Goal: Register for event/course: Sign up to attend an event or enroll in a course

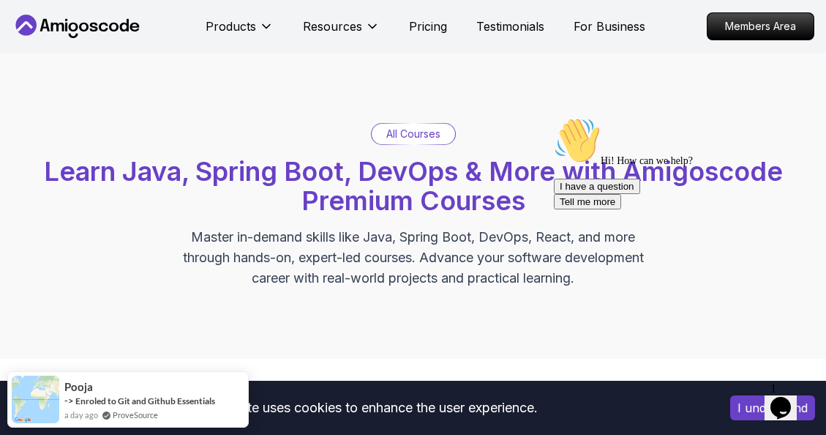
click at [396, 127] on p "All Courses" at bounding box center [413, 134] width 54 height 15
click at [410, 133] on p "All Courses" at bounding box center [413, 134] width 54 height 15
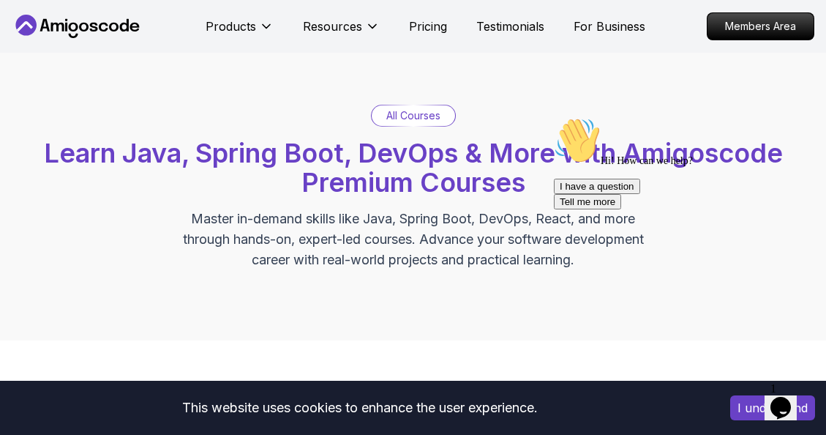
scroll to position [19, 0]
click at [391, 105] on div "All Courses" at bounding box center [413, 115] width 83 height 20
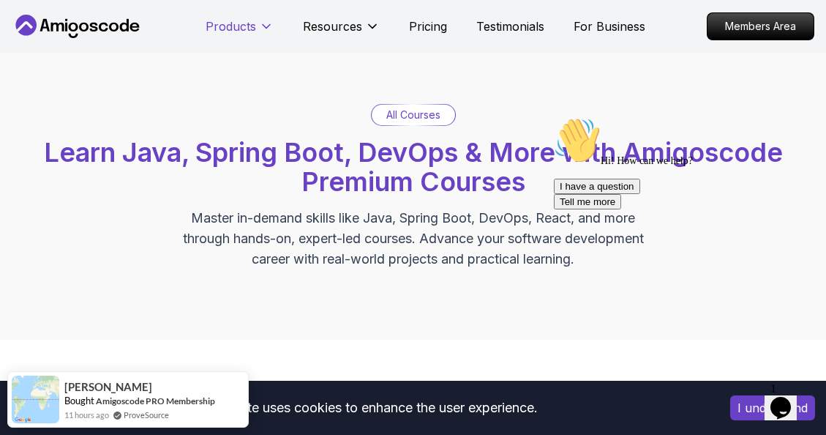
click at [229, 28] on p "Products" at bounding box center [231, 27] width 51 height 18
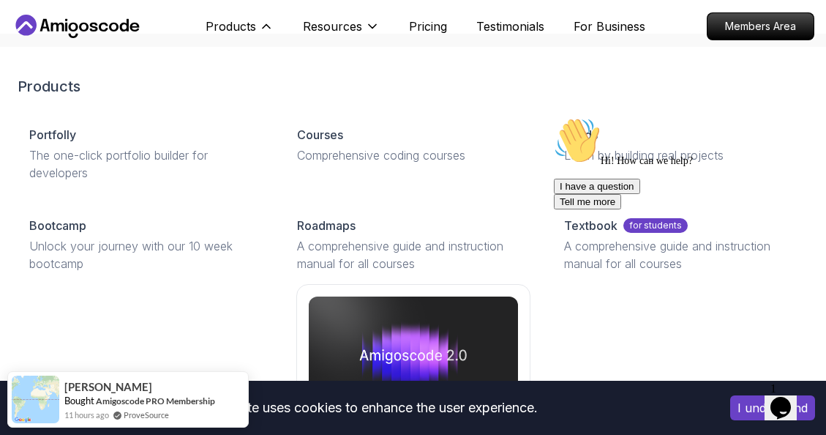
click at [569, 124] on div "Hi! How can we help? I have a question Tell me more" at bounding box center [685, 163] width 263 height 92
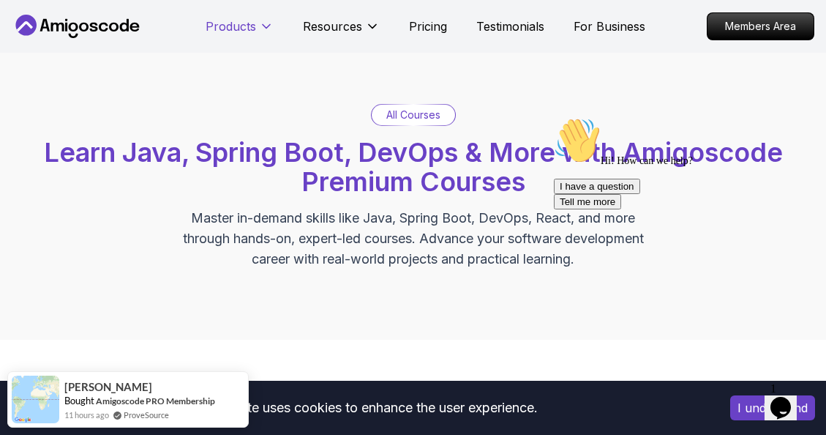
click at [218, 36] on button "Products" at bounding box center [240, 32] width 68 height 29
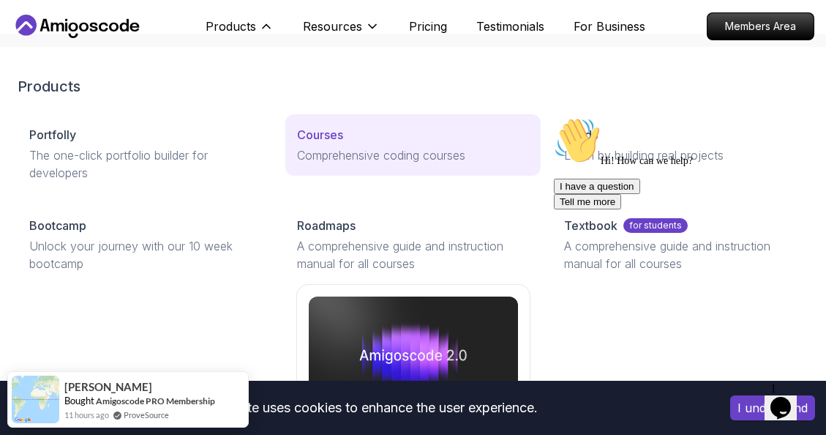
click at [318, 149] on p "Comprehensive coding courses" at bounding box center [413, 155] width 233 height 18
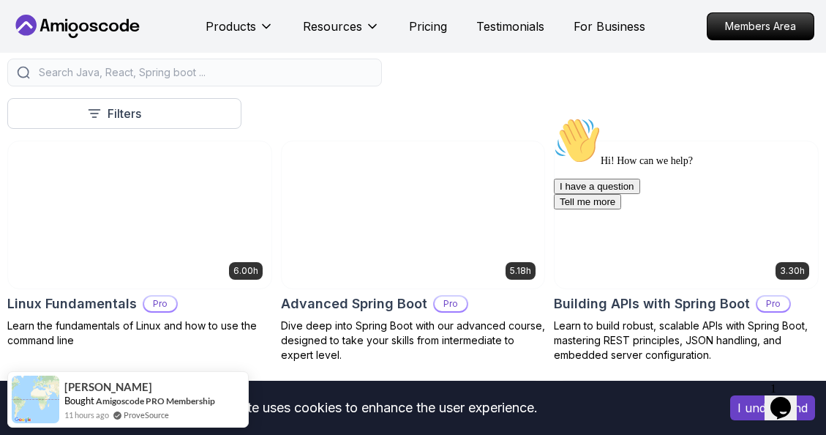
scroll to position [367, 0]
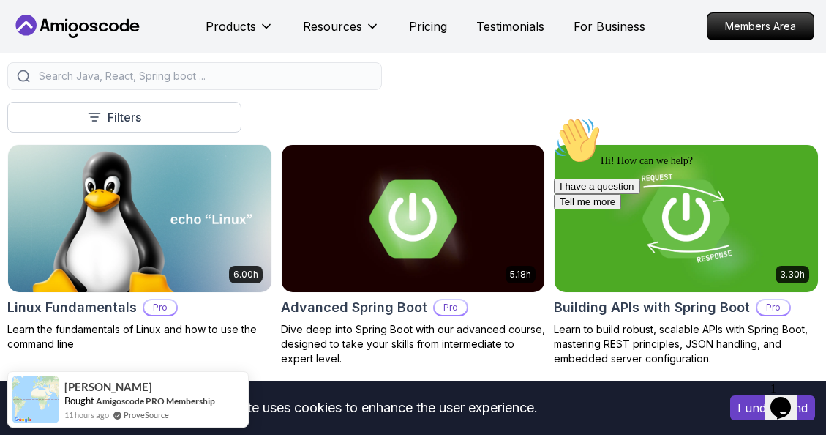
click at [97, 75] on input "search" at bounding box center [204, 76] width 337 height 15
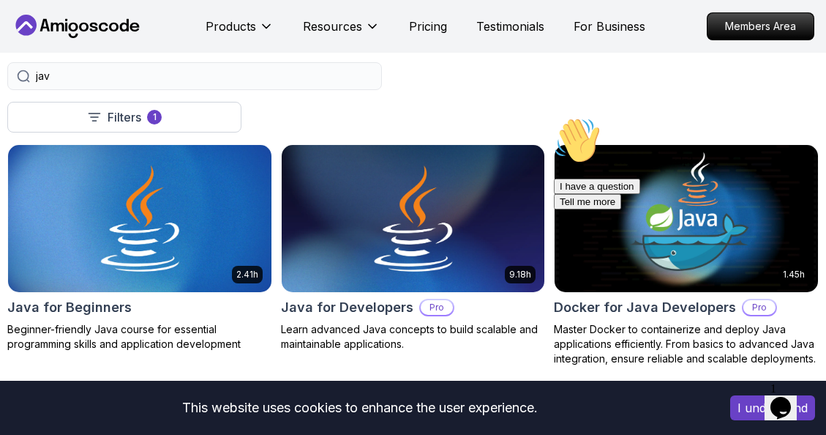
type input "java"
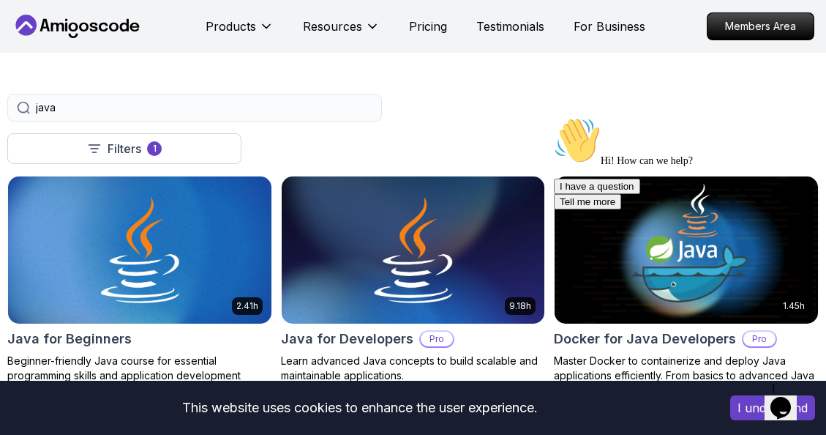
scroll to position [336, 0]
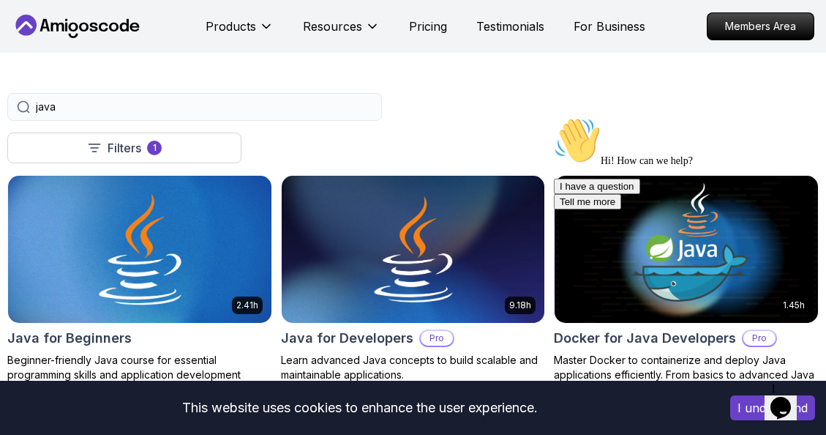
click at [64, 261] on img at bounding box center [139, 249] width 277 height 154
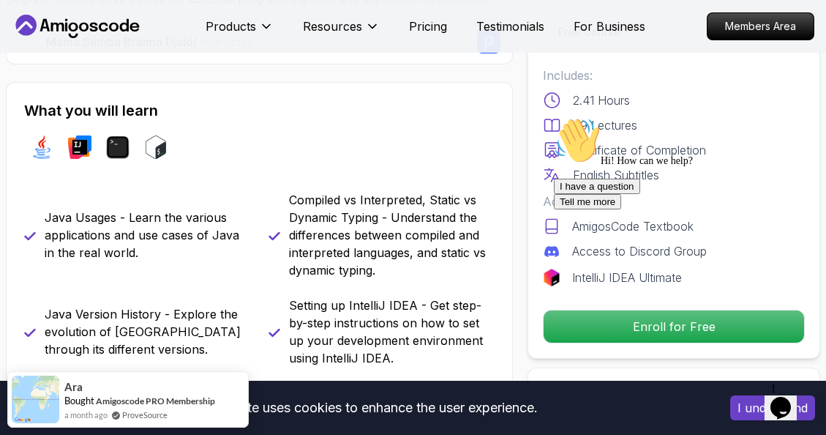
scroll to position [439, 0]
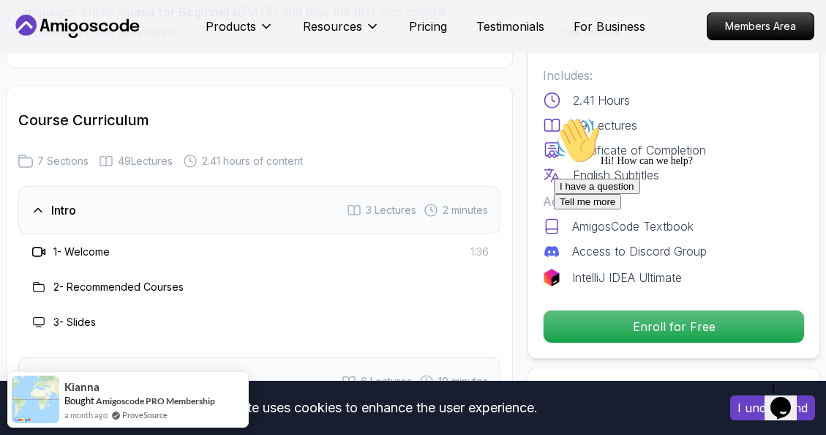
scroll to position [2225, 0]
click at [602, 209] on div "I have a question Tell me more" at bounding box center [685, 194] width 263 height 31
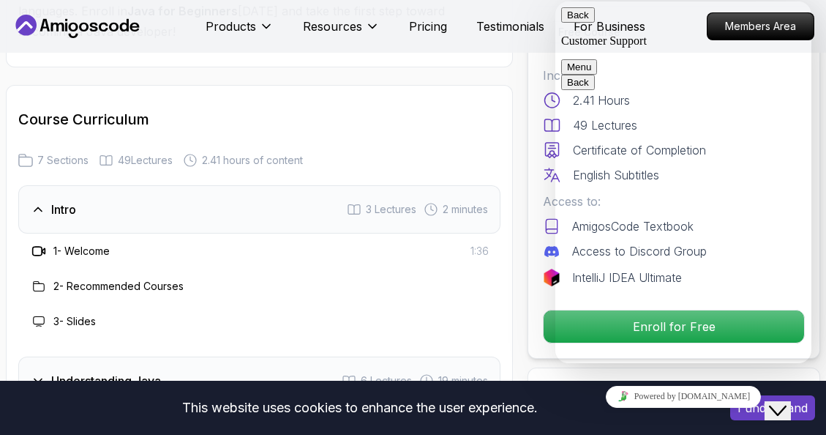
click at [597, 59] on button "Menu" at bounding box center [579, 66] width 36 height 15
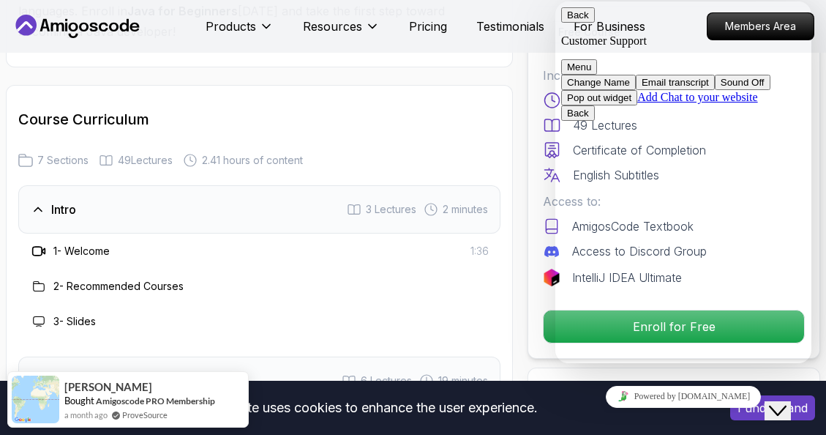
click at [597, 59] on button "Menu" at bounding box center [579, 66] width 36 height 15
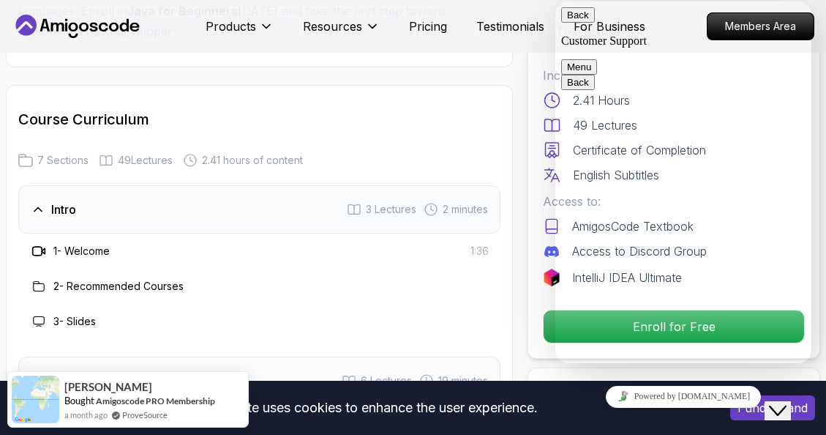
click at [567, 15] on button "Back" at bounding box center [578, 14] width 34 height 15
click at [477, 202] on span "2 minutes" at bounding box center [465, 209] width 45 height 15
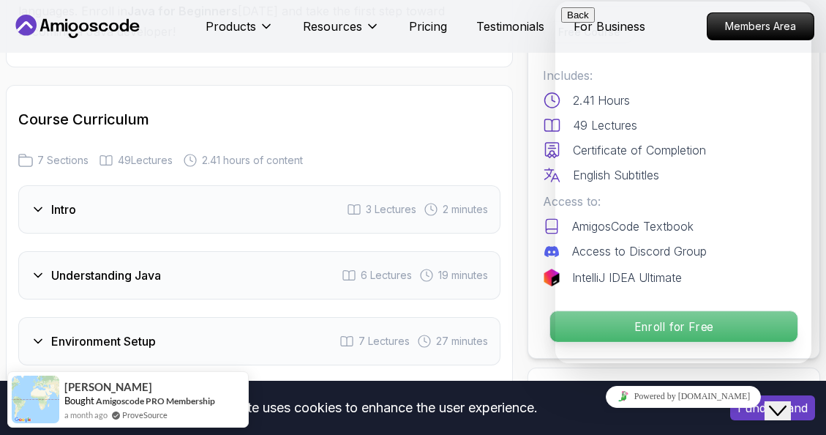
click at [550, 324] on p "Enroll for Free" at bounding box center [673, 326] width 247 height 31
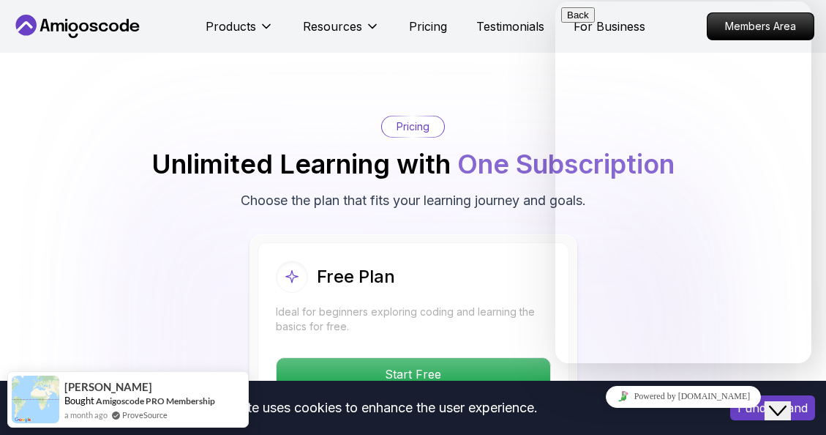
scroll to position [2950, 0]
click at [457, 163] on div "Pricing Unlimited Learning with One Subscription Choose the plan that fits your…" at bounding box center [413, 162] width 812 height 95
click at [791, 408] on button "Close Chat This icon closes the chat window." at bounding box center [778, 410] width 26 height 19
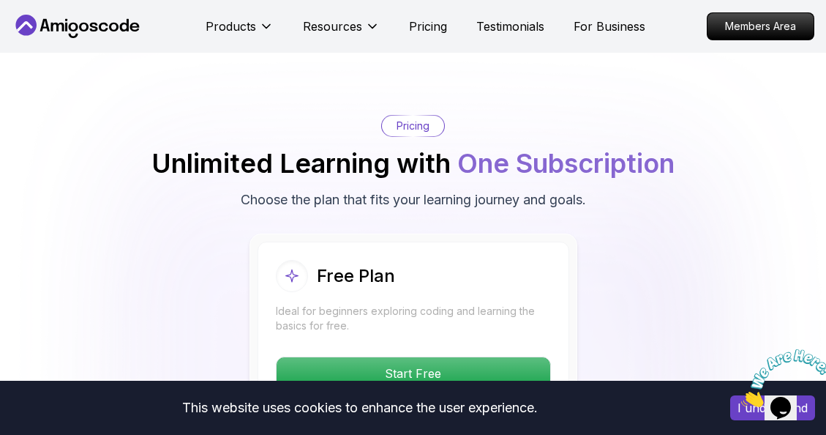
click at [741, 397] on icon "Close" at bounding box center [741, 403] width 0 height 12
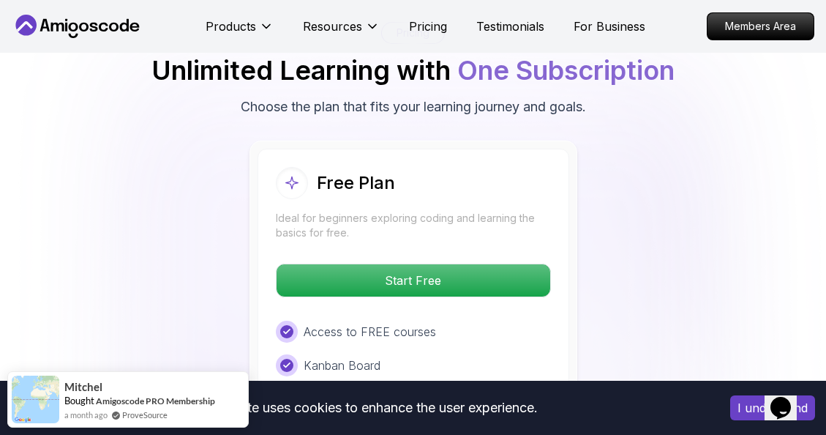
scroll to position [3038, 0]
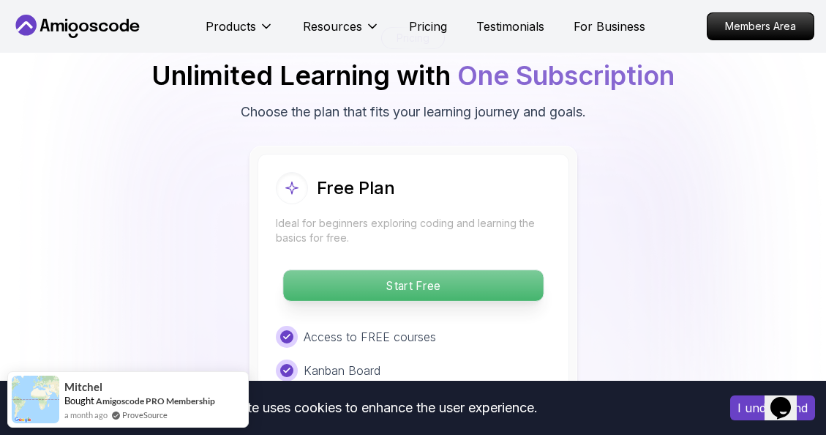
click at [416, 270] on p "Start Free" at bounding box center [413, 285] width 260 height 31
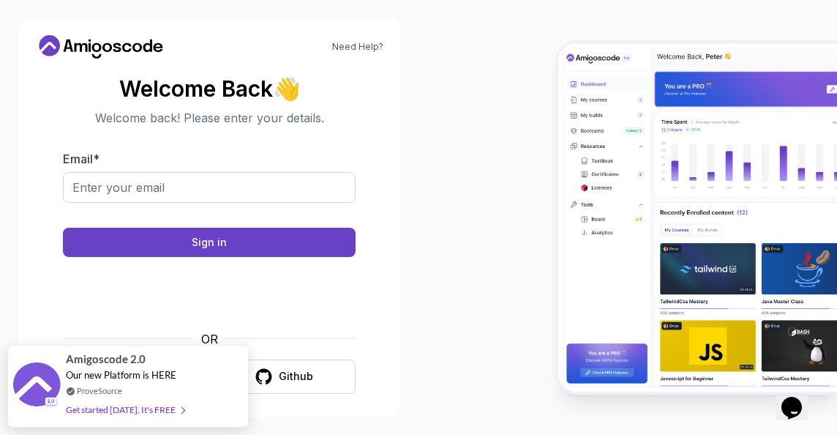
click at [429, 255] on div at bounding box center [628, 217] width 419 height 435
click at [484, 185] on div at bounding box center [628, 217] width 419 height 435
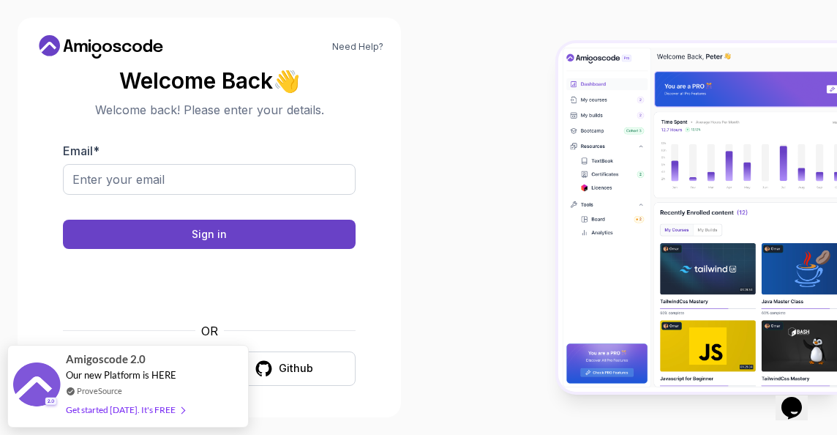
click at [89, 312] on div at bounding box center [209, 286] width 293 height 56
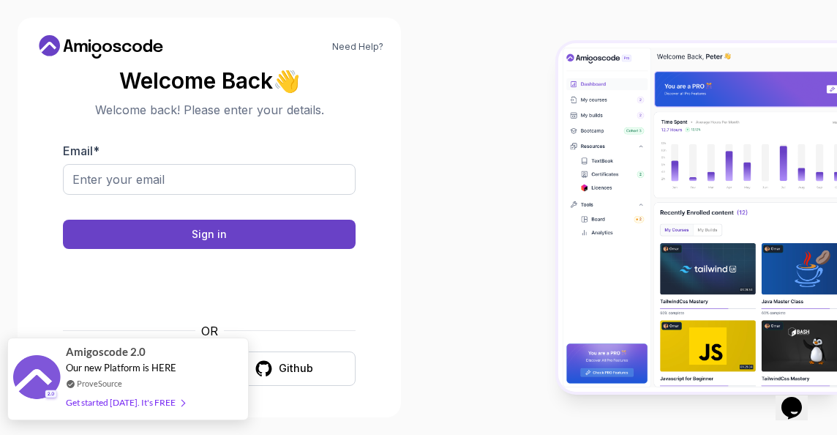
click at [228, 379] on div "Amigoscode 2.0 Our new Platform is HERE ProveSource Get started today. It's FREE" at bounding box center [128, 378] width 242 height 83
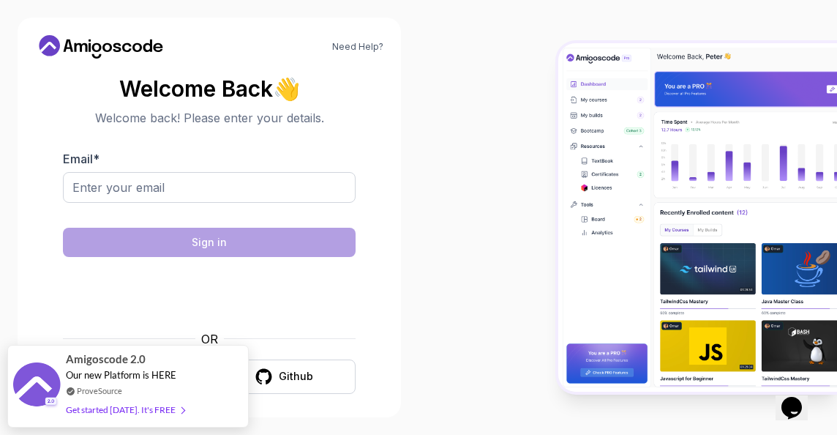
scroll to position [8, 0]
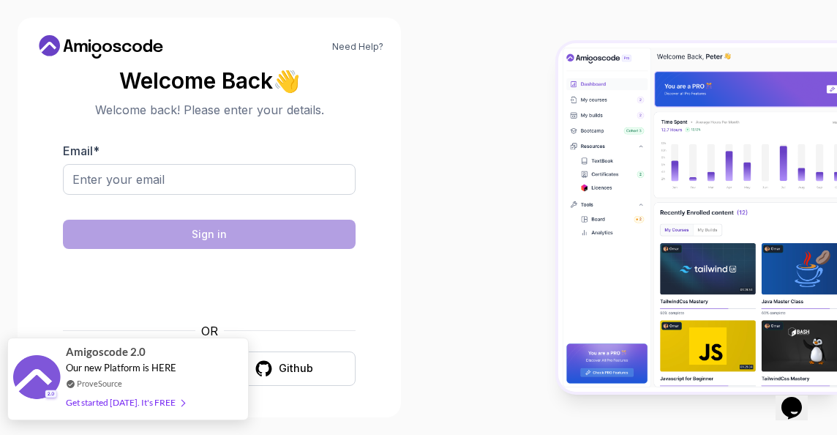
click at [153, 411] on div "Get started [DATE]. It's FREE" at bounding box center [125, 402] width 119 height 17
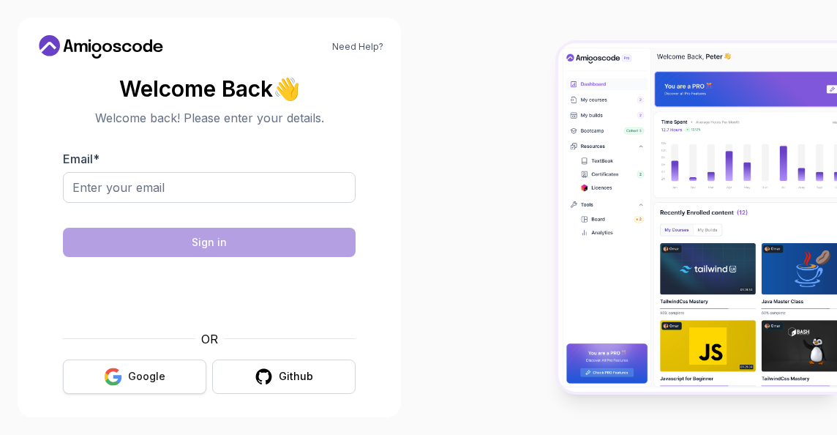
click at [143, 388] on button "Google" at bounding box center [134, 376] width 143 height 34
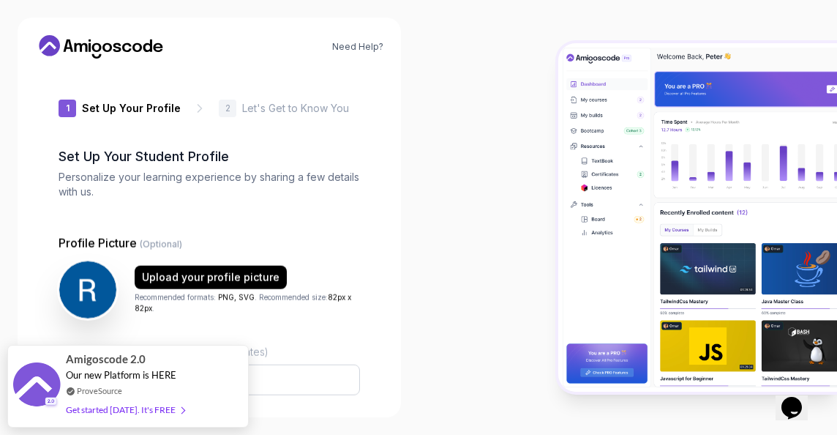
type input "keenstaga31b1"
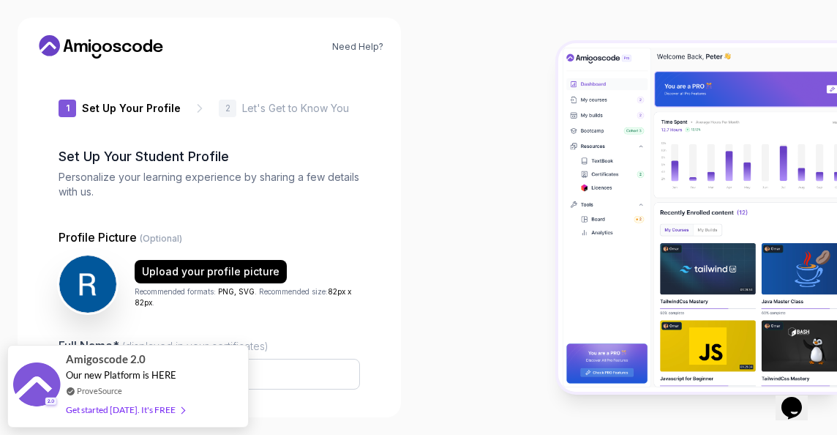
click at [480, 237] on div at bounding box center [628, 217] width 419 height 435
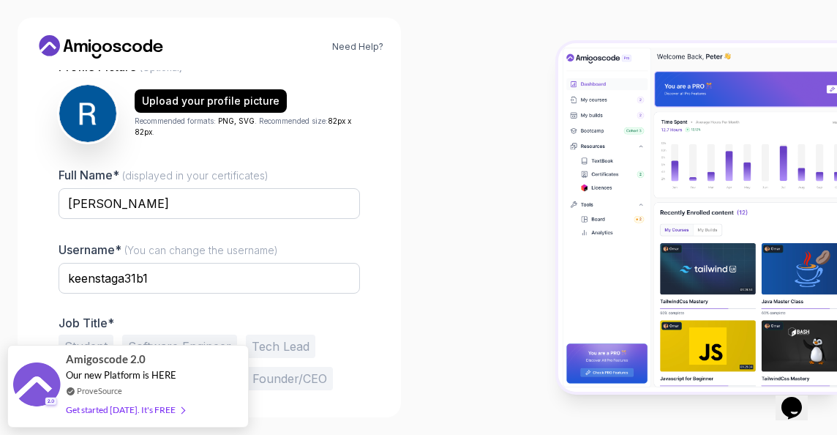
scroll to position [223, 0]
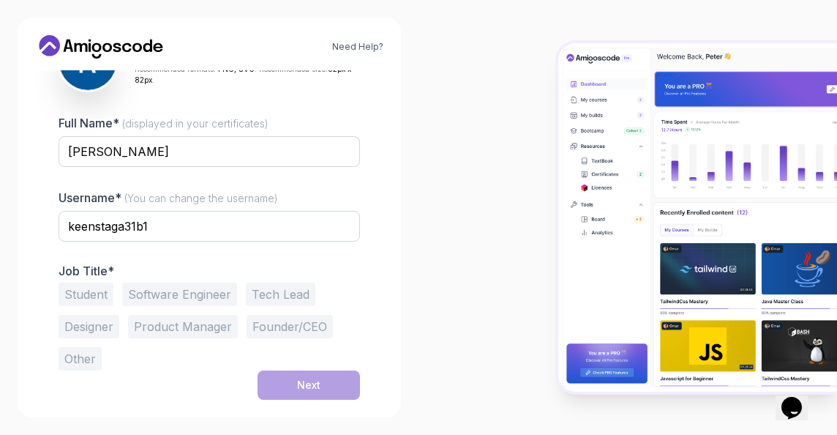
click at [91, 299] on button "Student" at bounding box center [86, 294] width 55 height 23
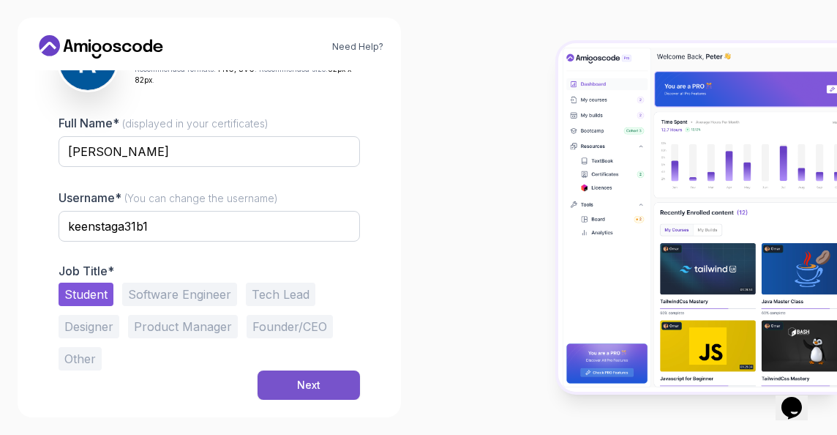
click at [340, 378] on button "Next" at bounding box center [309, 384] width 102 height 29
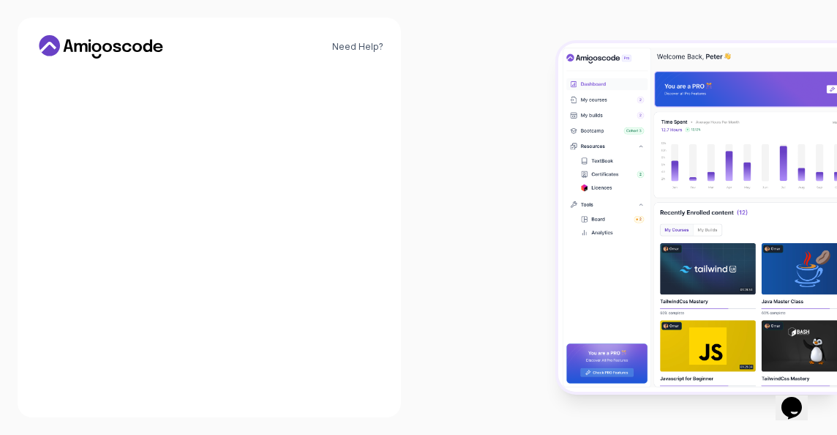
scroll to position [222, 0]
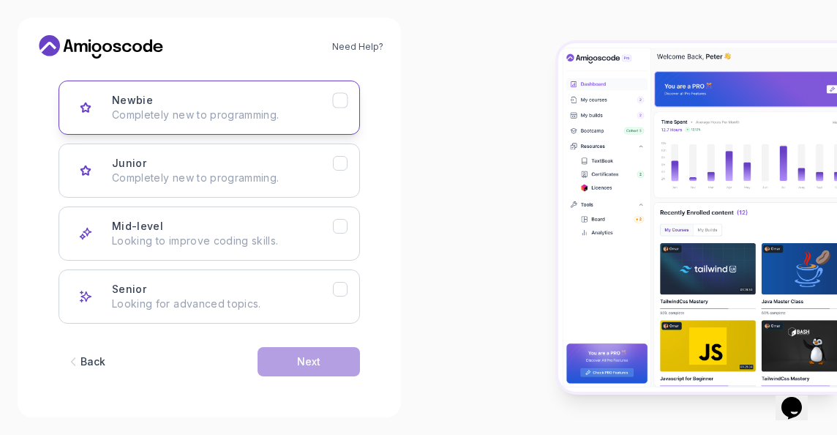
click at [340, 117] on button "Newbie Completely new to programming." at bounding box center [210, 108] width 302 height 54
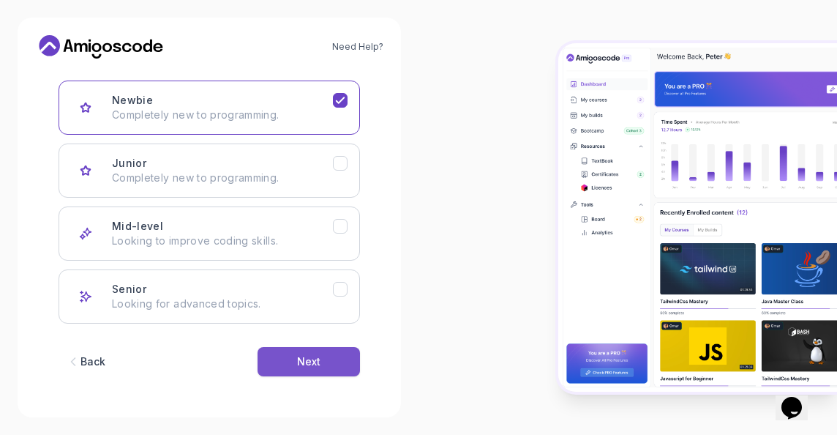
click at [324, 354] on button "Next" at bounding box center [309, 361] width 102 height 29
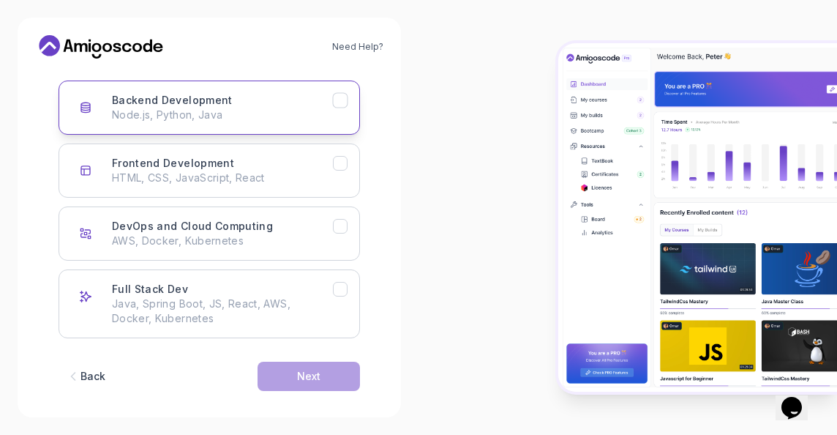
click at [297, 115] on p "Node.js, Python, Java" at bounding box center [222, 115] width 221 height 15
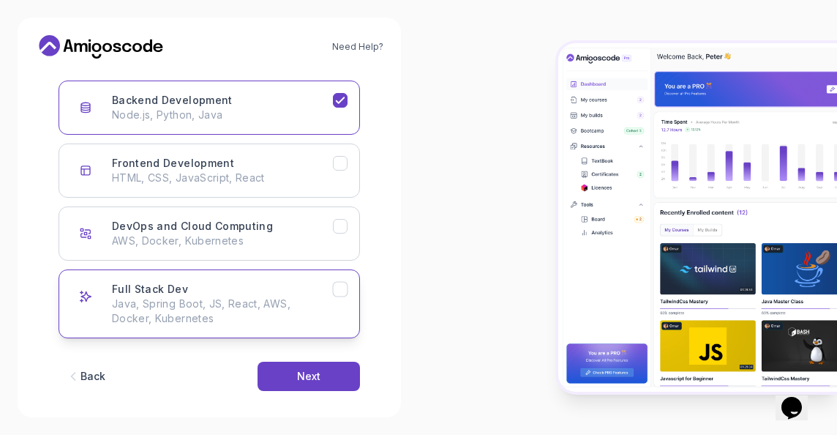
click at [233, 299] on p "Java, Spring Boot, JS, React, AWS, Docker, Kubernetes" at bounding box center [222, 310] width 221 height 29
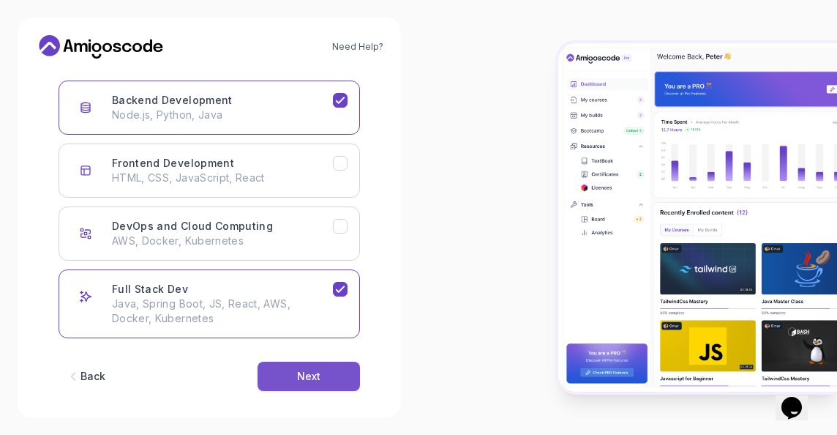
click at [326, 372] on button "Next" at bounding box center [309, 376] width 102 height 29
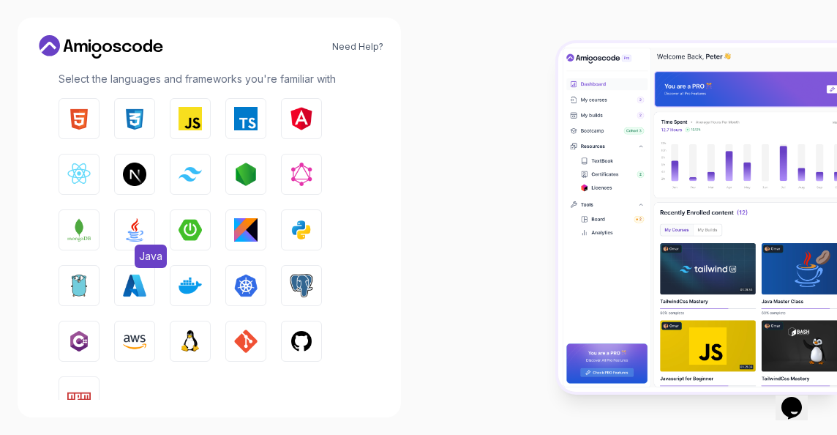
click at [133, 227] on img "button" at bounding box center [134, 229] width 23 height 23
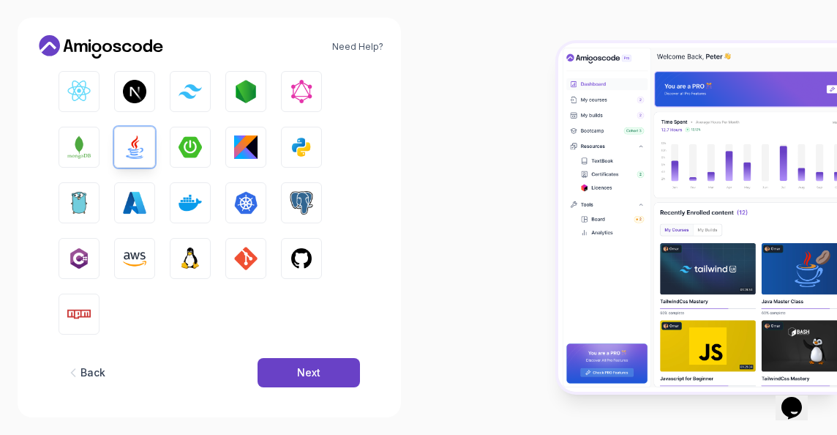
scroll to position [310, 0]
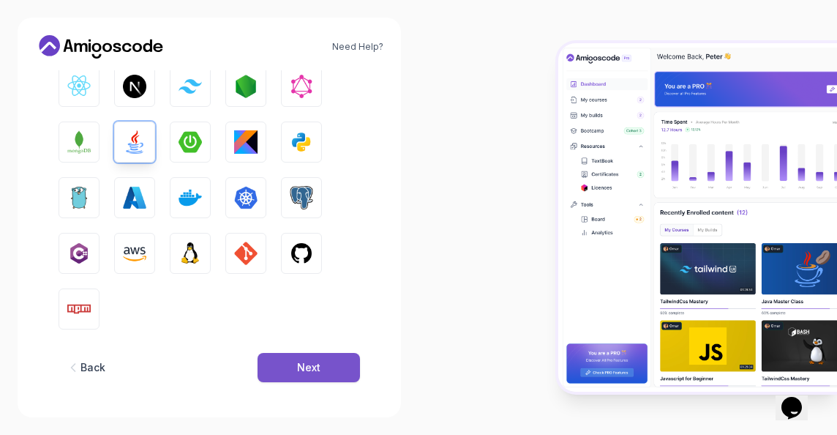
click at [312, 368] on div "Next" at bounding box center [308, 367] width 23 height 15
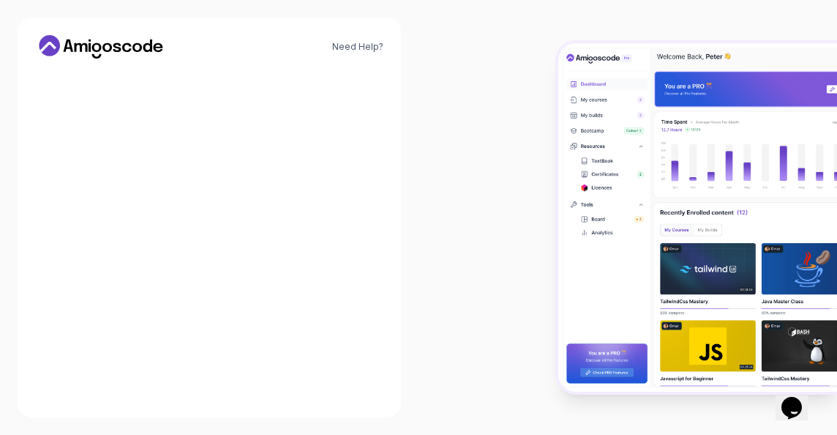
scroll to position [231, 0]
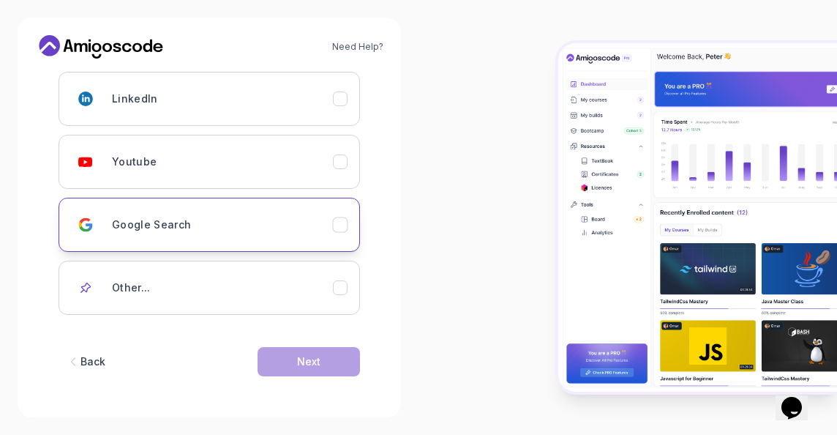
click at [350, 240] on button "Google Search" at bounding box center [210, 225] width 302 height 54
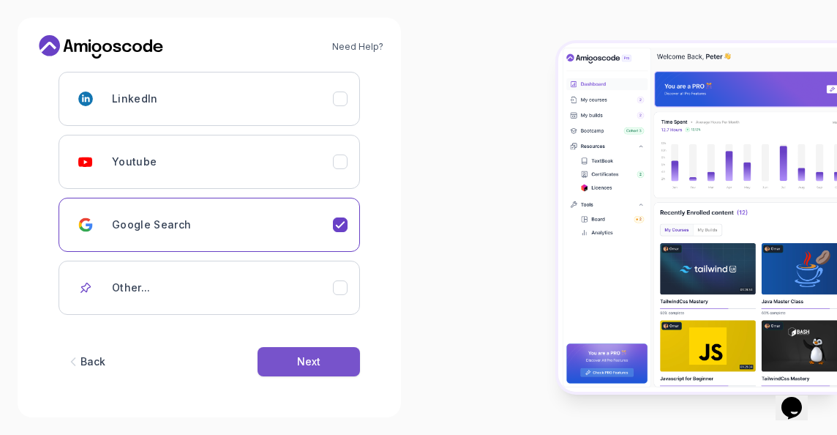
click at [315, 363] on div "Next" at bounding box center [308, 361] width 23 height 15
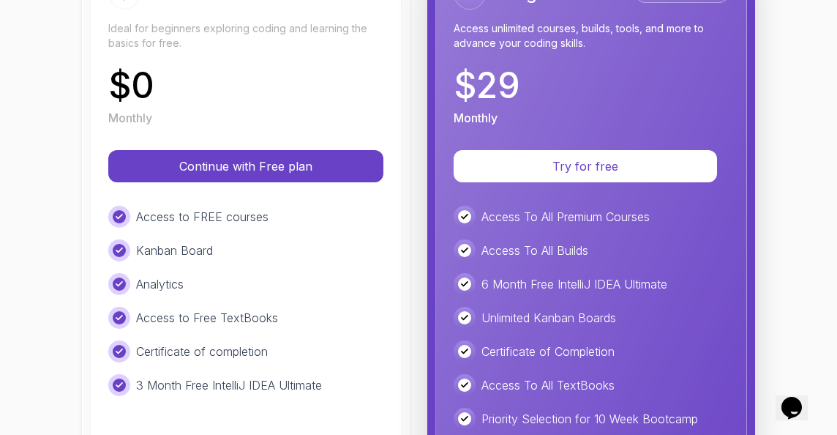
scroll to position [237, 0]
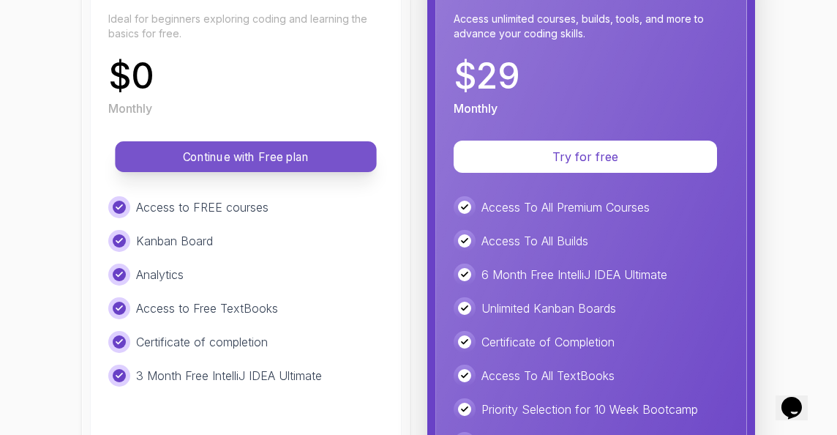
click at [163, 155] on p "Continue with Free plan" at bounding box center [246, 157] width 228 height 17
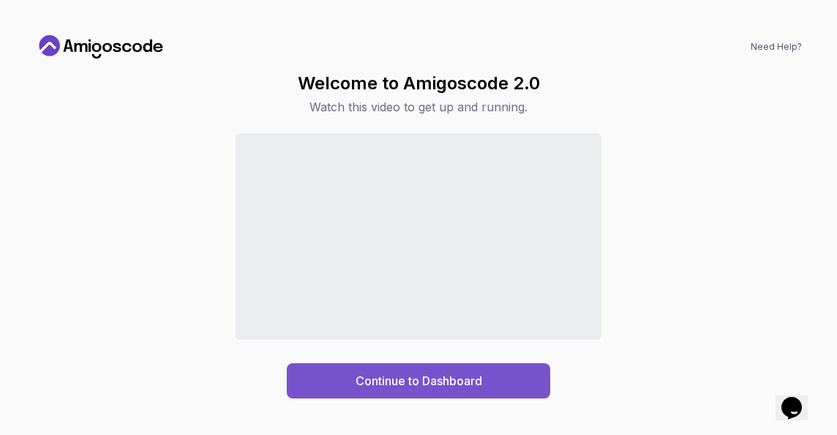
click at [426, 378] on div "Continue to Dashboard" at bounding box center [419, 381] width 127 height 18
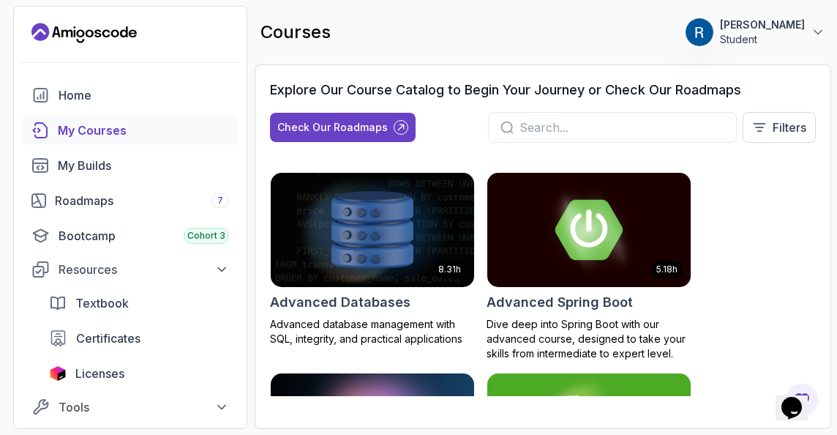
click at [546, 127] on input "text" at bounding box center [622, 128] width 205 height 18
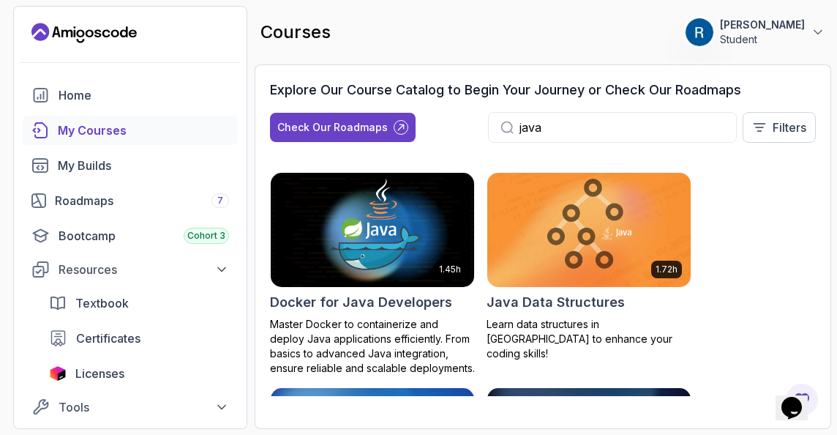
type input "java"
click at [769, 262] on div "1.45h Docker for Java Developers Master Docker to containerize and deploy Java …" at bounding box center [543, 284] width 546 height 224
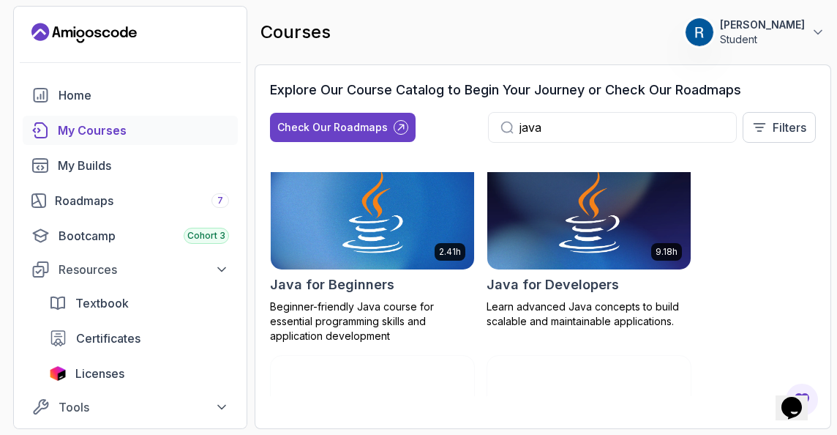
scroll to position [234, 0]
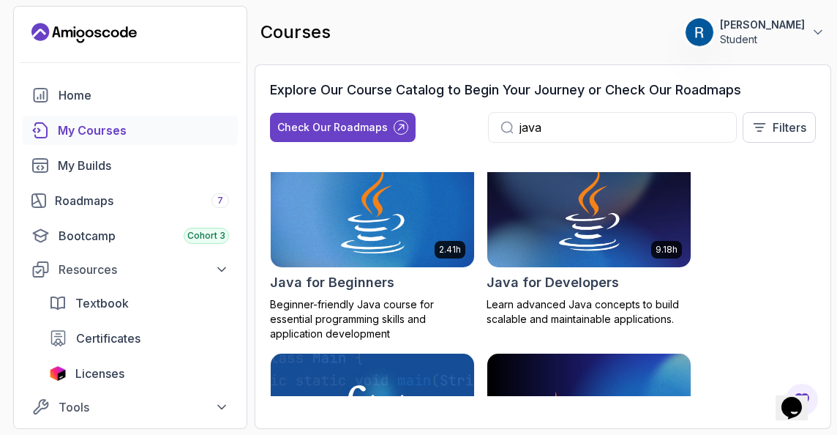
click at [370, 250] on img at bounding box center [373, 210] width 214 height 119
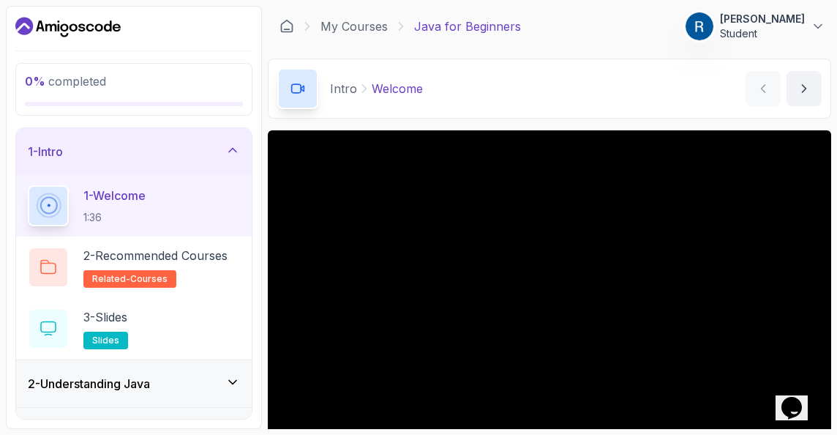
click at [94, 152] on div "1 - Intro" at bounding box center [134, 152] width 212 height 18
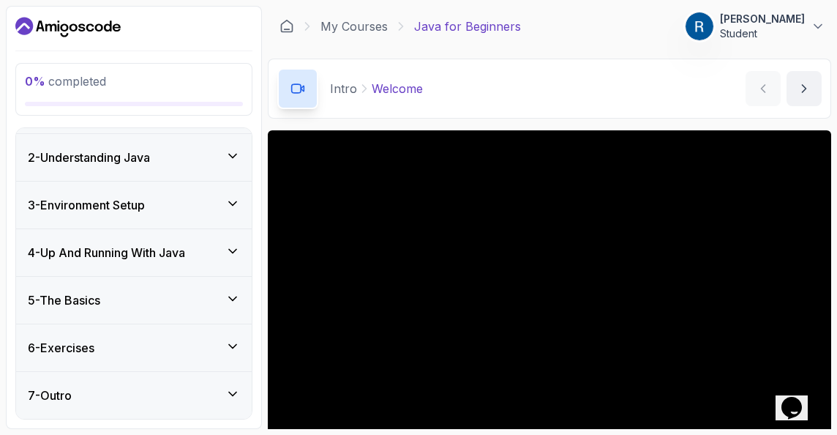
scroll to position [120, 0]
